Goal: Obtain resource: Download file/media

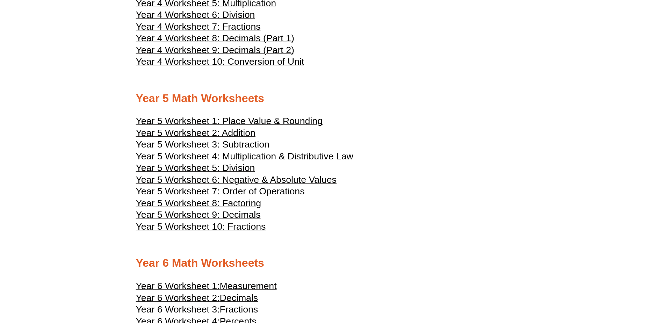
scroll to position [1044, 0]
click at [263, 152] on span "Year 5 Worksheet 4: Multiplication & Distributive Law" at bounding box center [244, 156] width 217 height 10
drag, startPoint x: 437, startPoint y: 3, endPoint x: 483, endPoint y: 41, distance: 59.9
click at [483, 41] on h3 "Year 4 Worksheet 8: Decimals (Part 1)" at bounding box center [331, 39] width 391 height 8
click at [469, 136] on h3 "Year 5 Worksheet 2: Addition" at bounding box center [331, 133] width 391 height 8
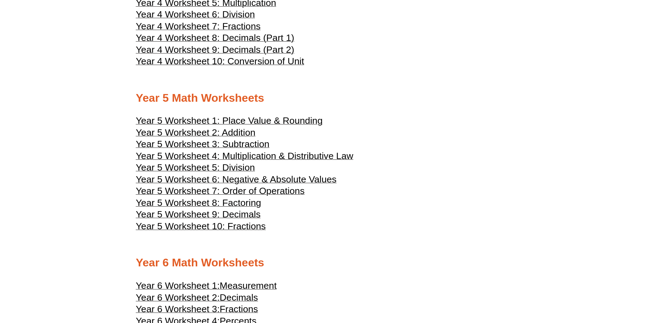
click at [295, 157] on span "Year 5 Worksheet 4: Multiplication & Distributive Law" at bounding box center [244, 156] width 217 height 10
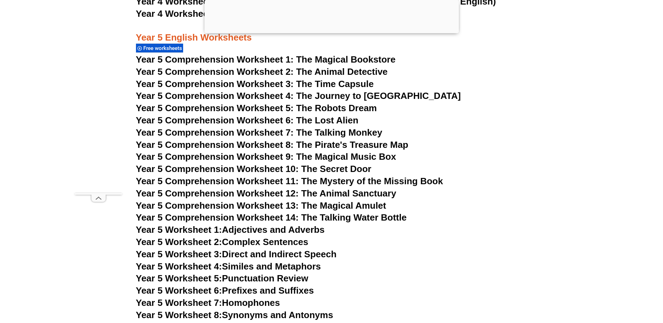
scroll to position [3312, 0]
click at [359, 60] on span "Year 5 Comprehension Worksheet 1: The Magical Bookstore" at bounding box center [266, 60] width 260 height 10
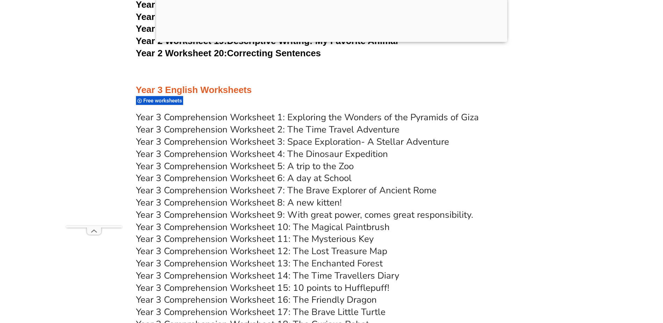
scroll to position [2212, 0]
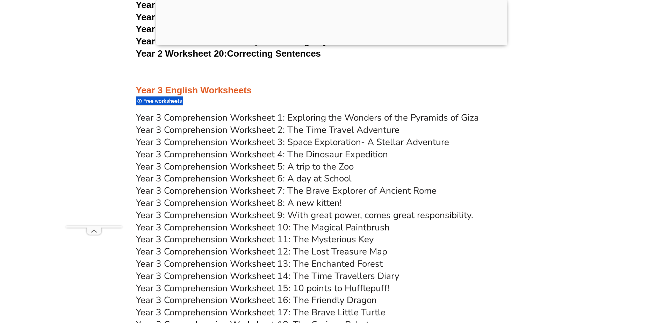
click at [265, 116] on link "Year 3 Comprehension Worksheet 1: Exploring the Wonders of the Pyramids of Giza" at bounding box center [307, 118] width 343 height 12
